Goal: Task Accomplishment & Management: Contribute content

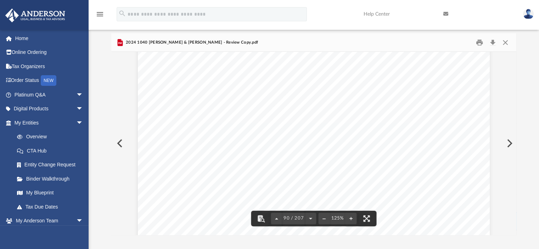
scroll to position [45422, 0]
click at [504, 42] on button "Close" at bounding box center [505, 42] width 13 height 11
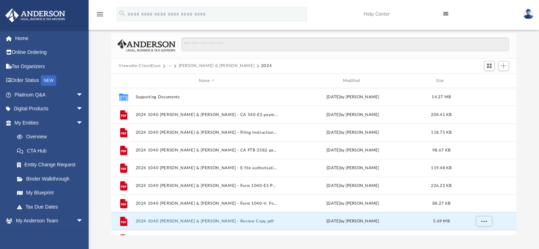
click at [152, 64] on button "Viewable-ClientDocs" at bounding box center [140, 66] width 42 height 6
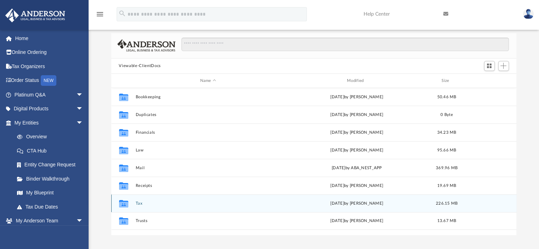
click at [136, 203] on button "Tax" at bounding box center [207, 203] width 145 height 5
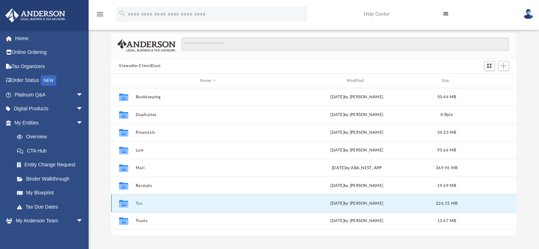
click at [136, 203] on button "Tax" at bounding box center [207, 203] width 145 height 5
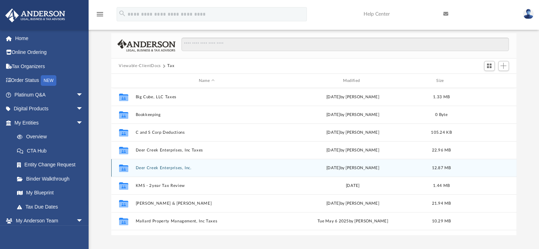
click at [152, 169] on button "Deer Creek Enterprises, Inc." at bounding box center [206, 167] width 143 height 5
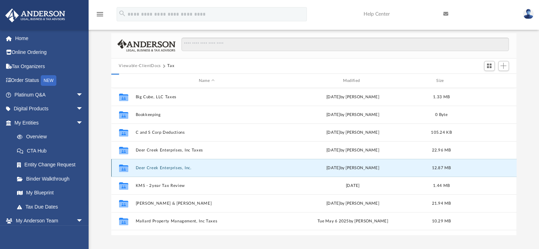
click at [152, 169] on button "Deer Creek Enterprises, Inc." at bounding box center [206, 167] width 143 height 5
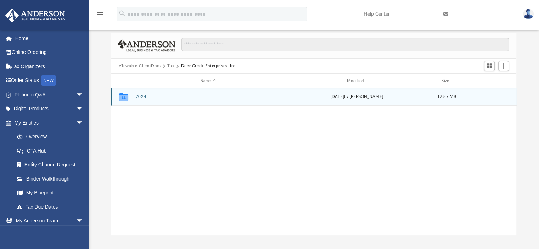
click at [141, 97] on button "2024" at bounding box center [207, 97] width 145 height 5
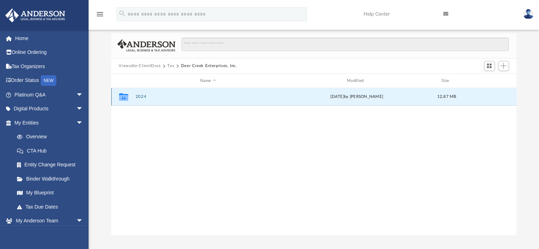
click at [141, 97] on button "2024" at bounding box center [207, 97] width 145 height 5
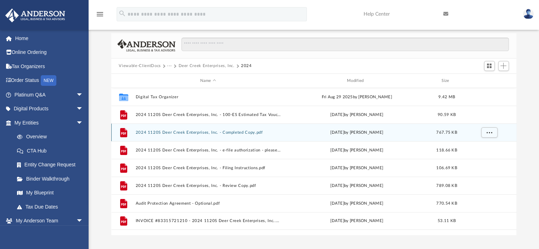
click at [200, 131] on button "2024 1120S Deer Creek Enterprises, Inc. - Completed Copy.pdf" at bounding box center [207, 132] width 145 height 5
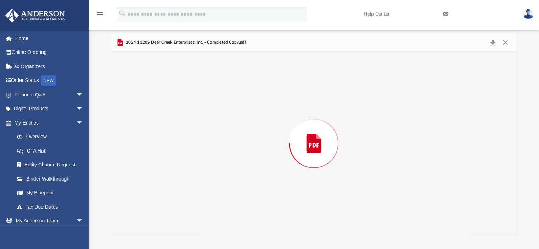
click at [200, 131] on div "Preview" at bounding box center [313, 143] width 405 height 183
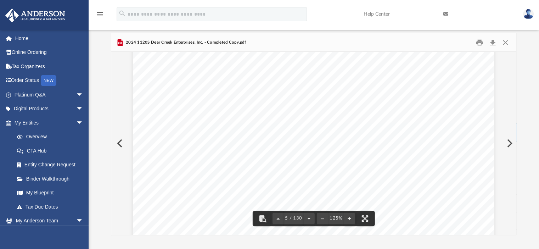
scroll to position [1947, 0]
click at [505, 43] on button "Close" at bounding box center [505, 42] width 13 height 11
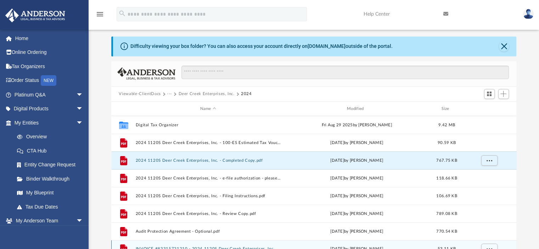
scroll to position [0, 0]
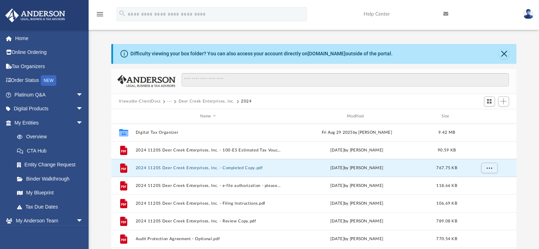
click at [142, 99] on button "Viewable-ClientDocs" at bounding box center [140, 101] width 42 height 6
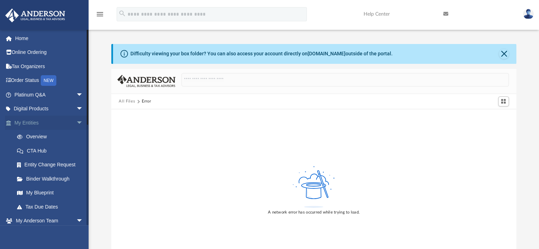
click at [34, 123] on link "My Entities arrow_drop_down" at bounding box center [49, 122] width 89 height 14
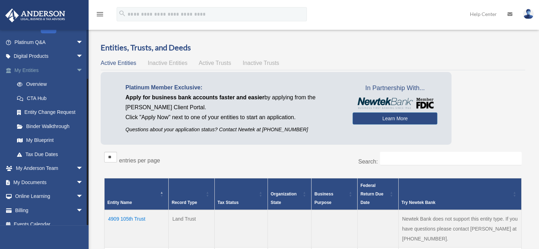
scroll to position [60, 0]
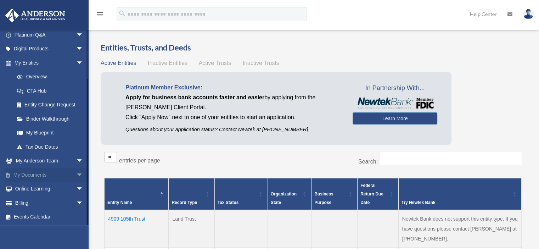
click at [76, 174] on span "arrow_drop_down" at bounding box center [83, 174] width 14 height 15
click at [26, 187] on link "Box" at bounding box center [52, 189] width 84 height 14
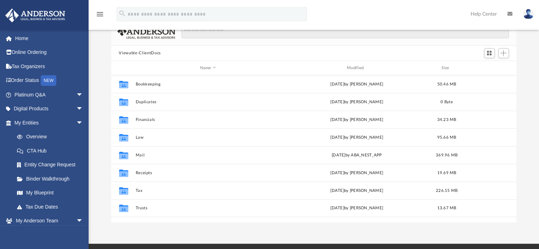
scroll to position [71, 0]
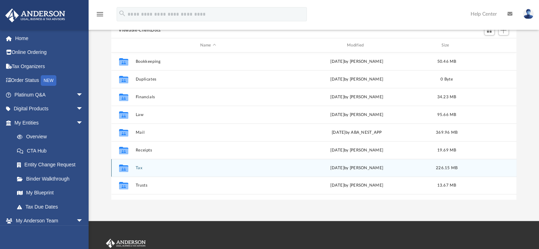
click at [139, 167] on button "Tax" at bounding box center [207, 167] width 145 height 5
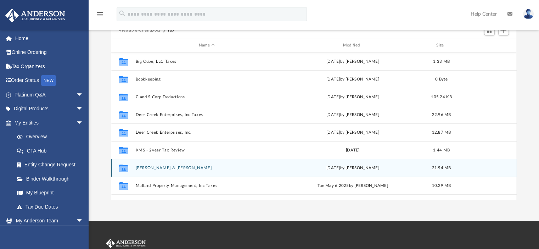
click at [173, 169] on button "[PERSON_NAME] & [PERSON_NAME]" at bounding box center [206, 167] width 143 height 5
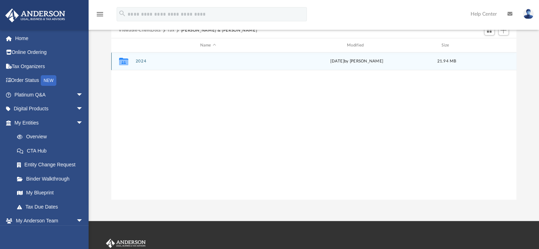
click at [136, 59] on button "2024" at bounding box center [207, 61] width 145 height 5
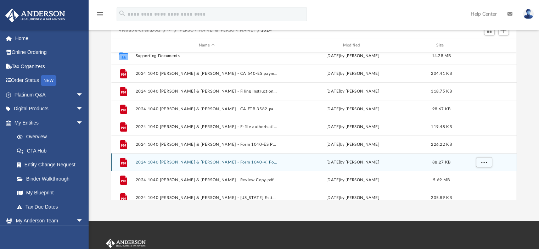
scroll to position [0, 0]
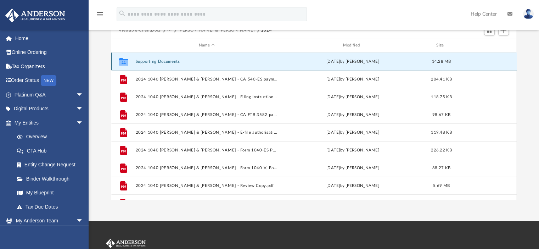
click at [162, 62] on button "Supporting Documents" at bounding box center [206, 61] width 143 height 5
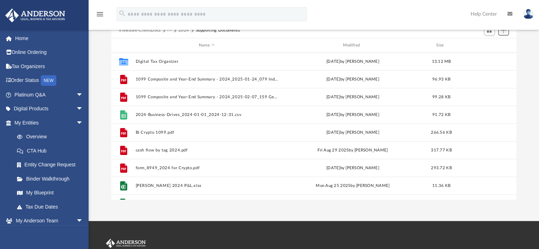
click at [502, 30] on span "Add" at bounding box center [503, 30] width 6 height 6
click at [487, 45] on li "Upload" at bounding box center [493, 44] width 23 height 7
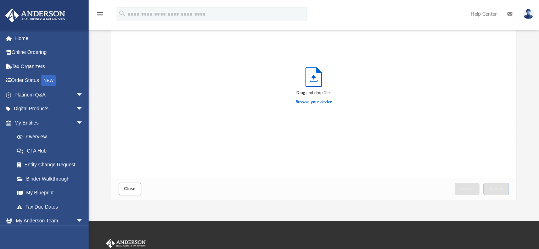
scroll to position [174, 399]
click at [319, 101] on label "Browse your device" at bounding box center [313, 102] width 37 height 6
click at [0, 0] on input "Browse your device" at bounding box center [0, 0] width 0 height 0
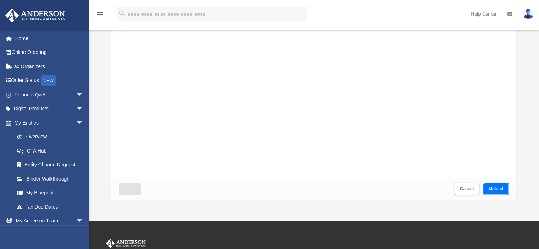
click at [499, 187] on span "Upload" at bounding box center [495, 188] width 15 height 4
click at [129, 189] on span "Close" at bounding box center [129, 188] width 11 height 4
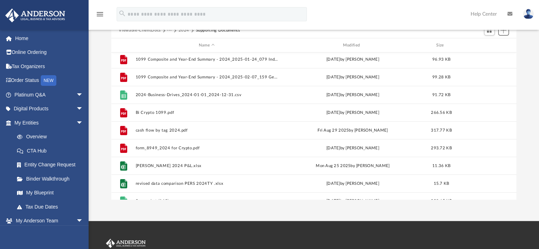
scroll to position [30, 0]
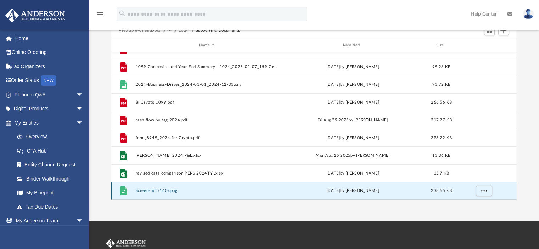
click at [159, 190] on button "Screenshot (160).png" at bounding box center [206, 190] width 143 height 5
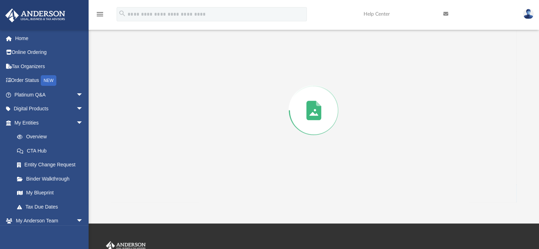
click at [159, 190] on div "Preview" at bounding box center [313, 110] width 405 height 183
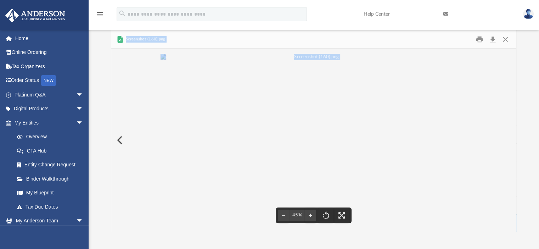
scroll to position [0, 0]
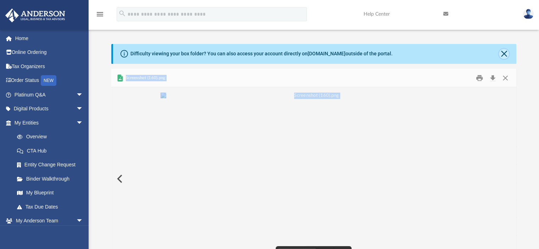
click at [501, 56] on button "Close" at bounding box center [504, 54] width 10 height 10
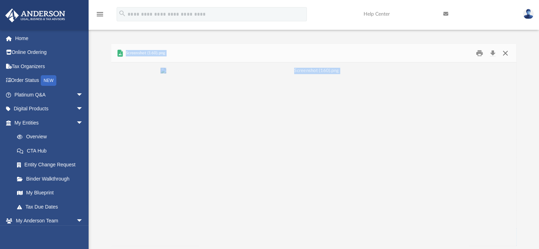
click at [505, 54] on button "Close" at bounding box center [505, 52] width 13 height 11
